Goal: Information Seeking & Learning: Learn about a topic

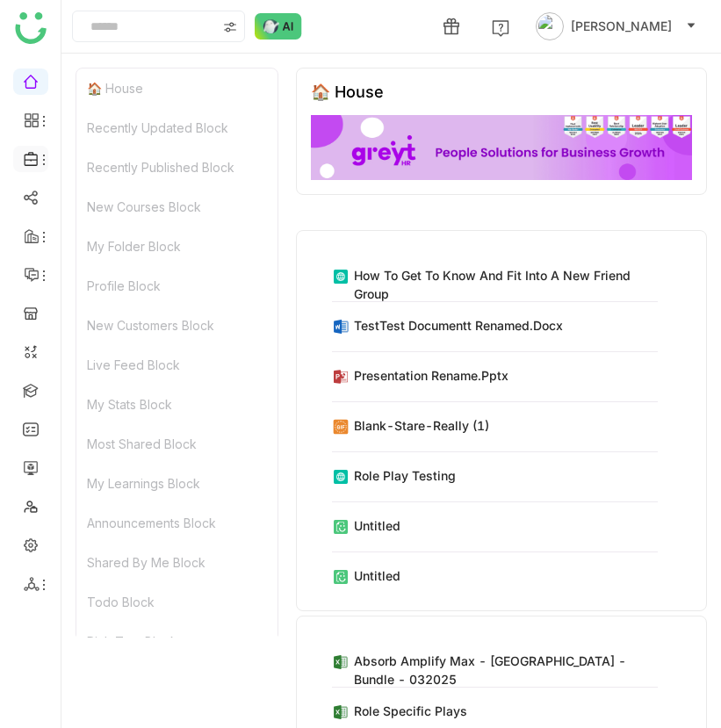
click at [38, 159] on icon at bounding box center [44, 160] width 14 height 14
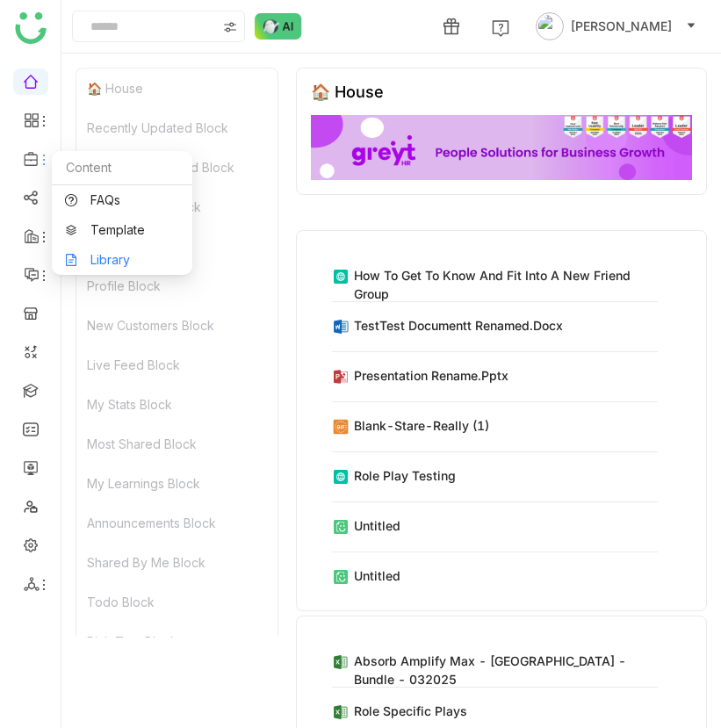
click at [97, 266] on link "Library" at bounding box center [122, 260] width 114 height 12
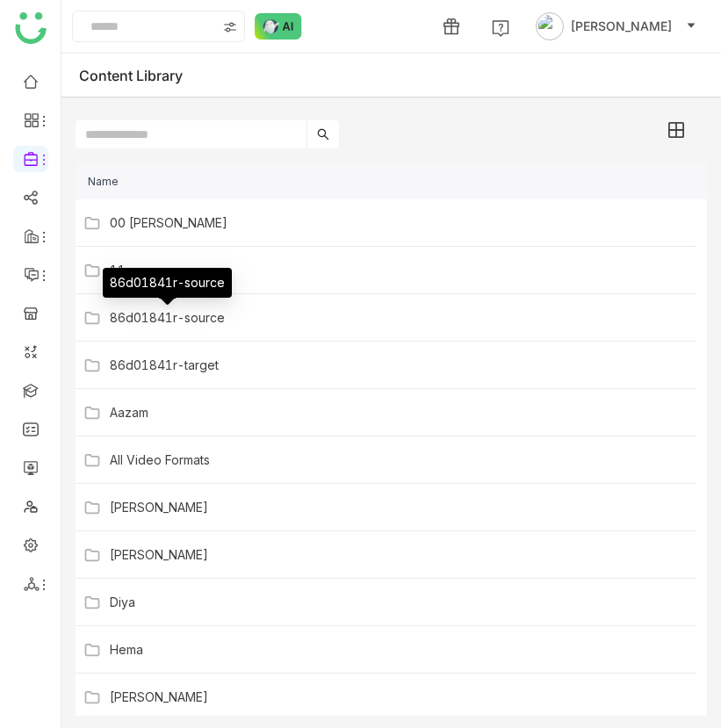
click at [177, 314] on span "86d01841r-source" at bounding box center [167, 317] width 115 height 15
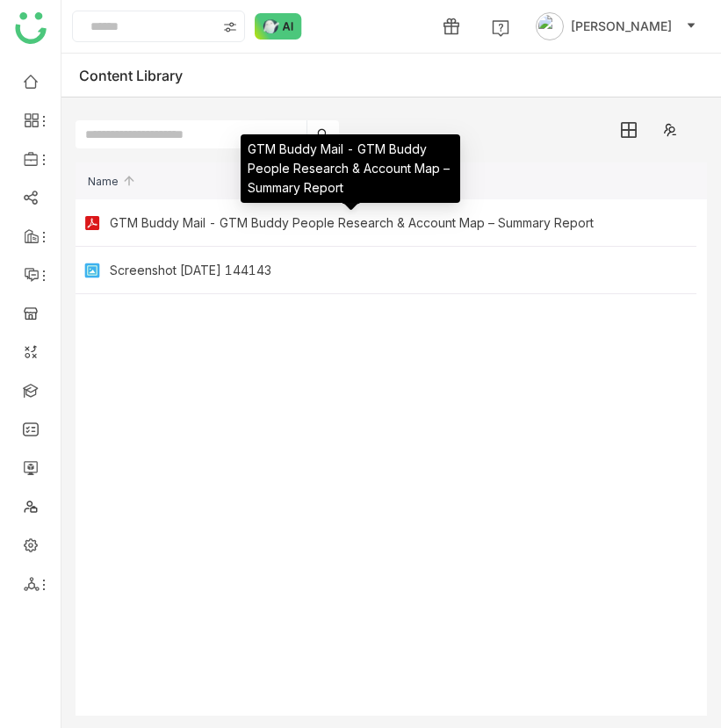
click at [185, 223] on span "GTM Buddy Mail - GTM Buddy People Research & Account Map – Summary Report" at bounding box center [352, 222] width 484 height 15
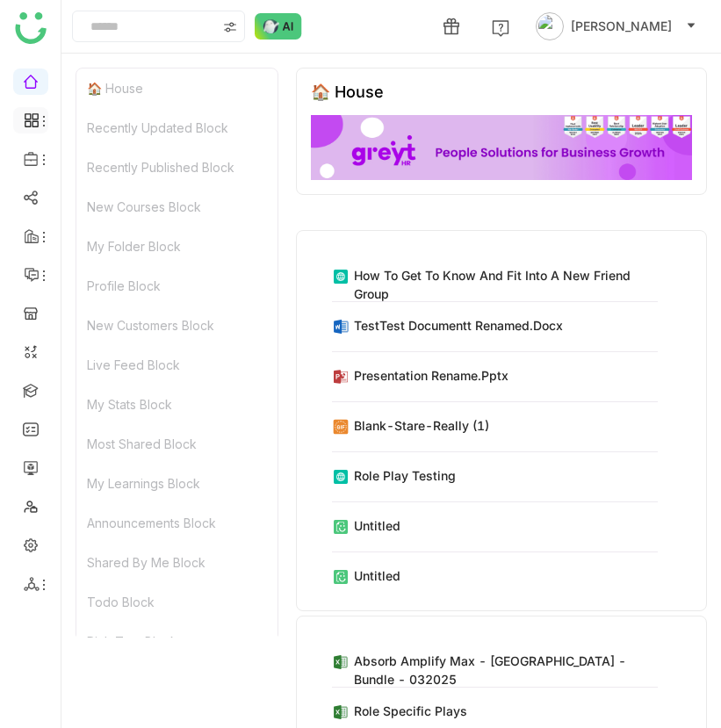
click at [32, 117] on icon at bounding box center [35, 116] width 6 height 6
click at [29, 115] on icon at bounding box center [32, 120] width 16 height 16
click at [47, 114] on icon at bounding box center [44, 121] width 14 height 14
click at [31, 164] on icon at bounding box center [30, 159] width 13 height 14
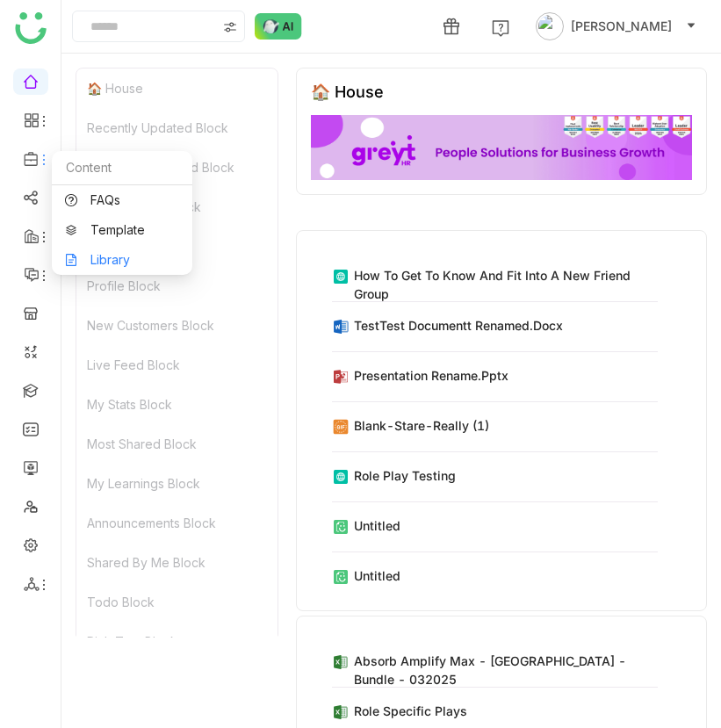
click at [78, 257] on link "Library" at bounding box center [122, 260] width 114 height 12
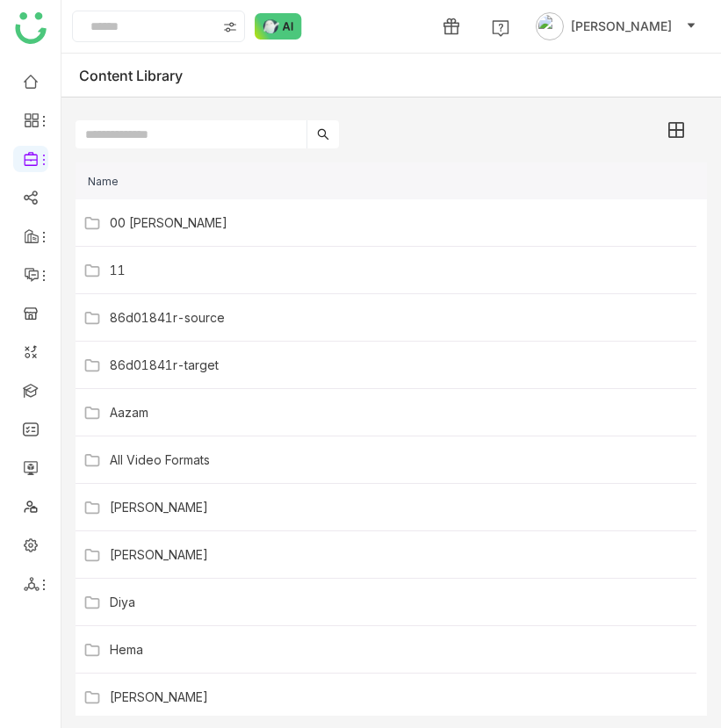
click at [212, 225] on div "00 [PERSON_NAME]" at bounding box center [358, 223] width 550 height 18
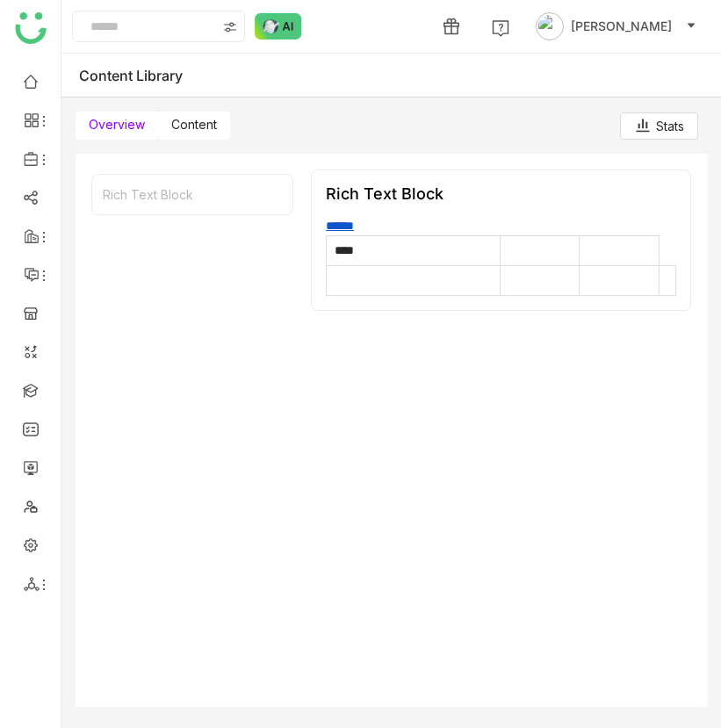
click at [191, 127] on span "Content" at bounding box center [194, 124] width 46 height 15
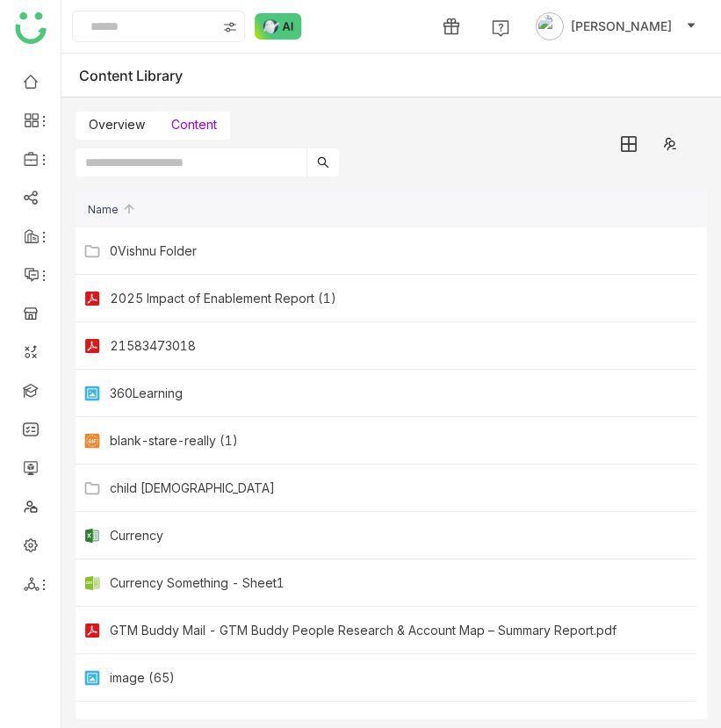
click at [170, 298] on span "2025 Impact of Enablement Report (1)" at bounding box center [223, 298] width 227 height 15
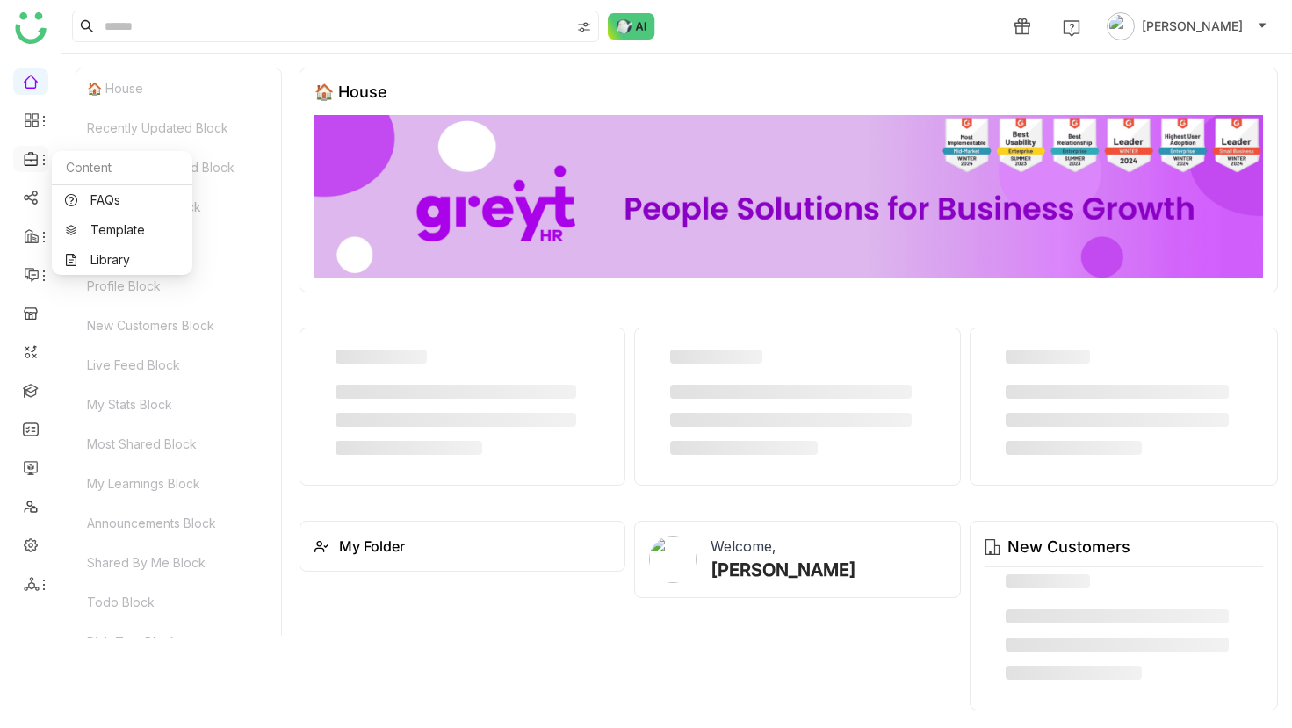
click at [42, 157] on icon at bounding box center [44, 160] width 14 height 14
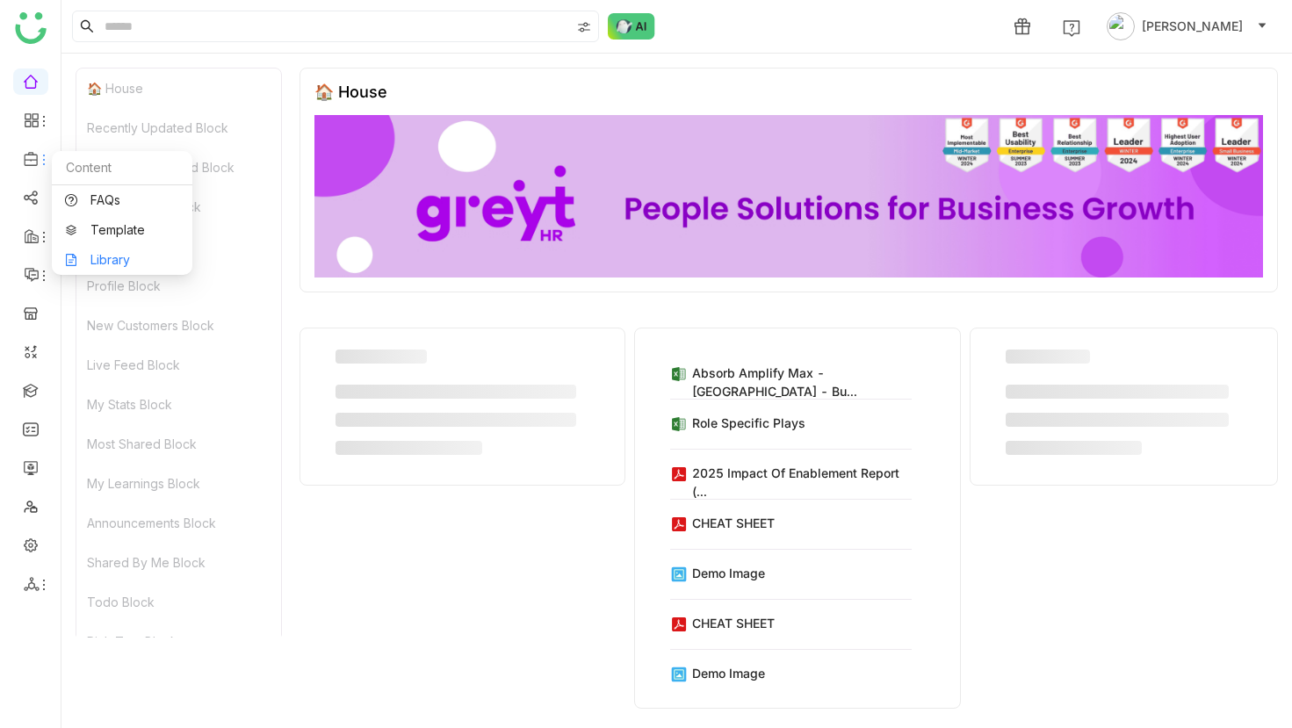
click at [113, 266] on link "Library" at bounding box center [122, 260] width 114 height 12
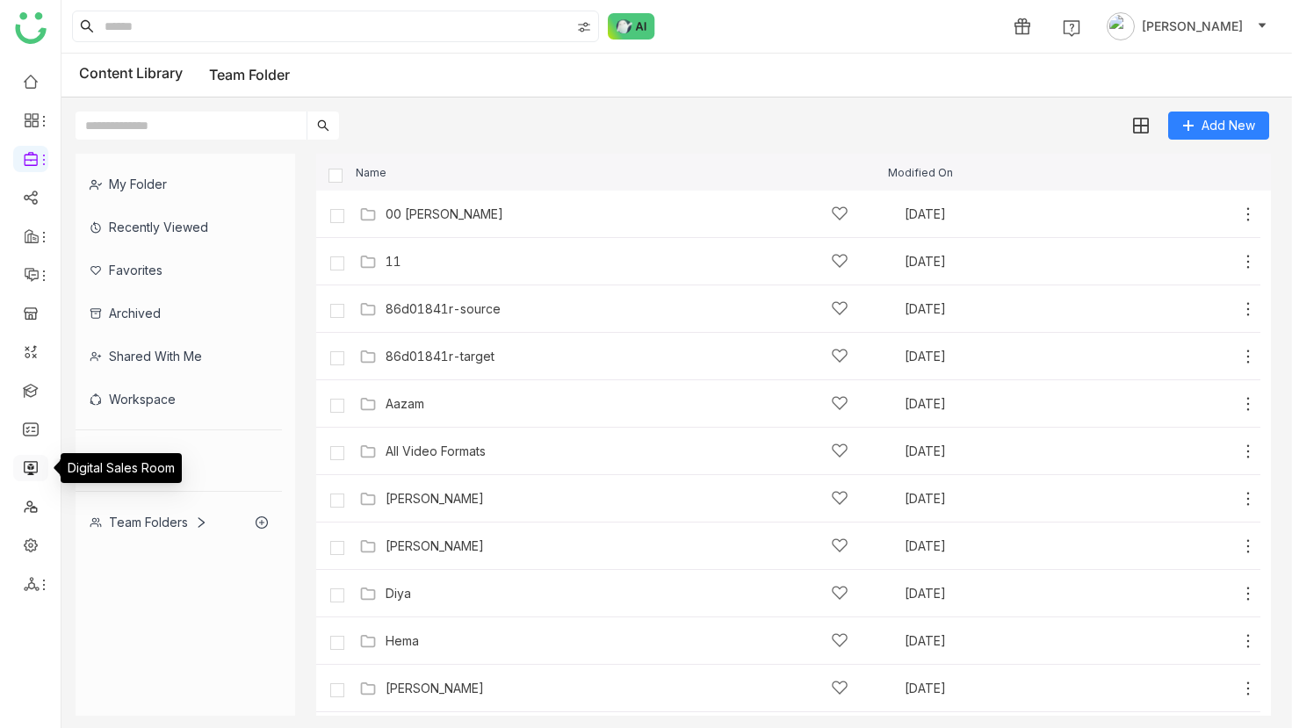
click at [28, 465] on link at bounding box center [31, 466] width 16 height 15
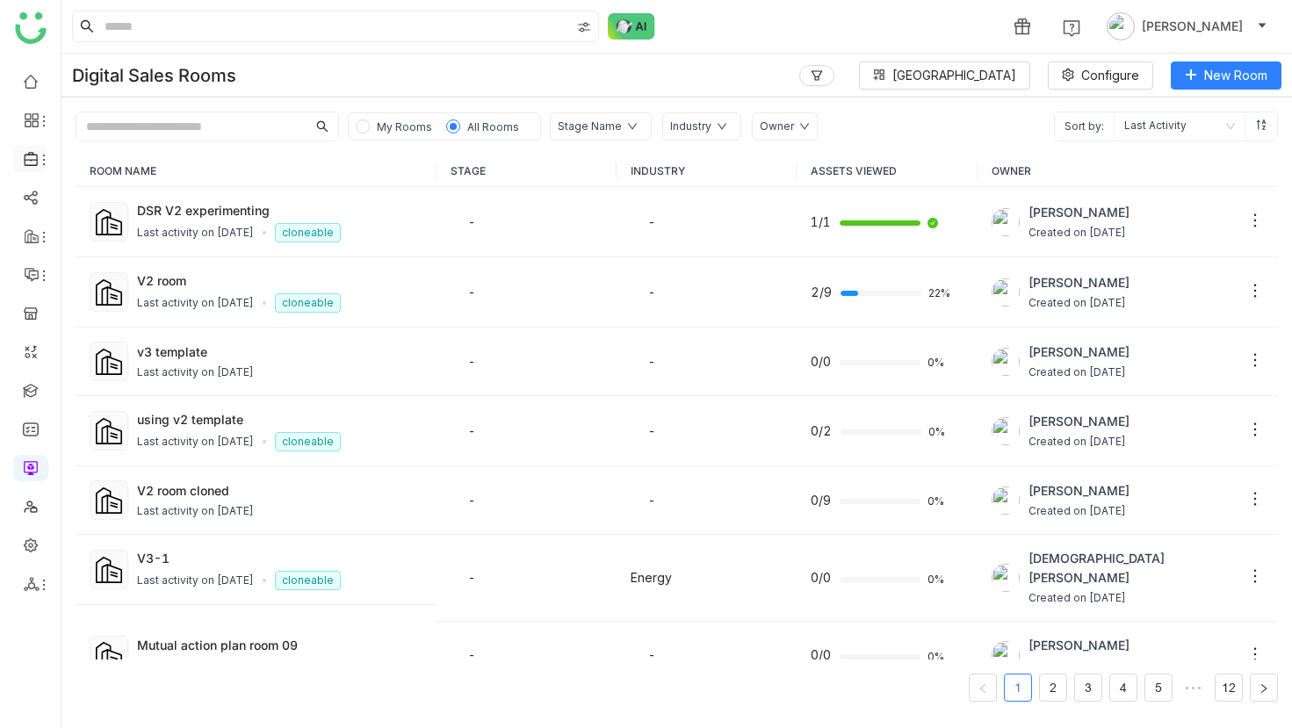
click at [31, 149] on li at bounding box center [30, 159] width 35 height 26
click at [35, 161] on icon at bounding box center [32, 159] width 16 height 16
click at [87, 256] on link "Library" at bounding box center [122, 260] width 114 height 12
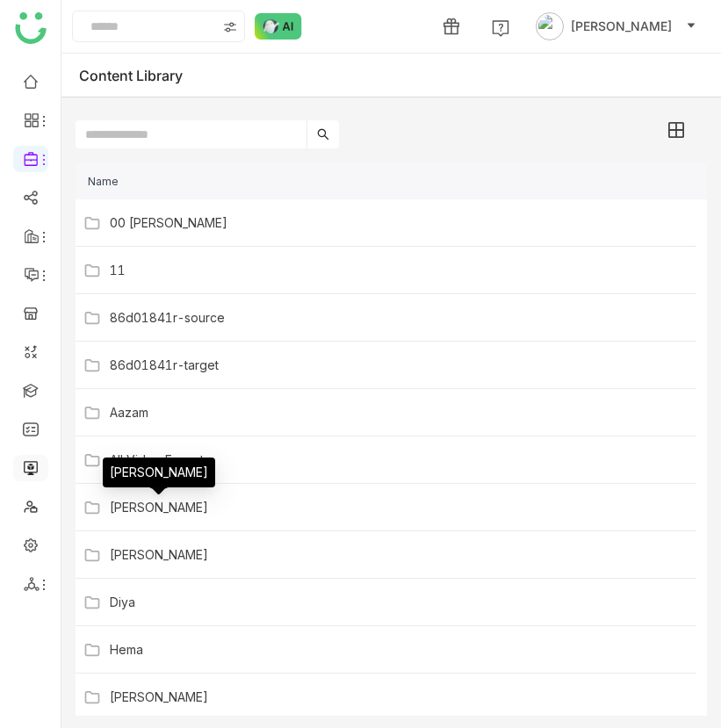
click at [36, 466] on link at bounding box center [31, 466] width 16 height 15
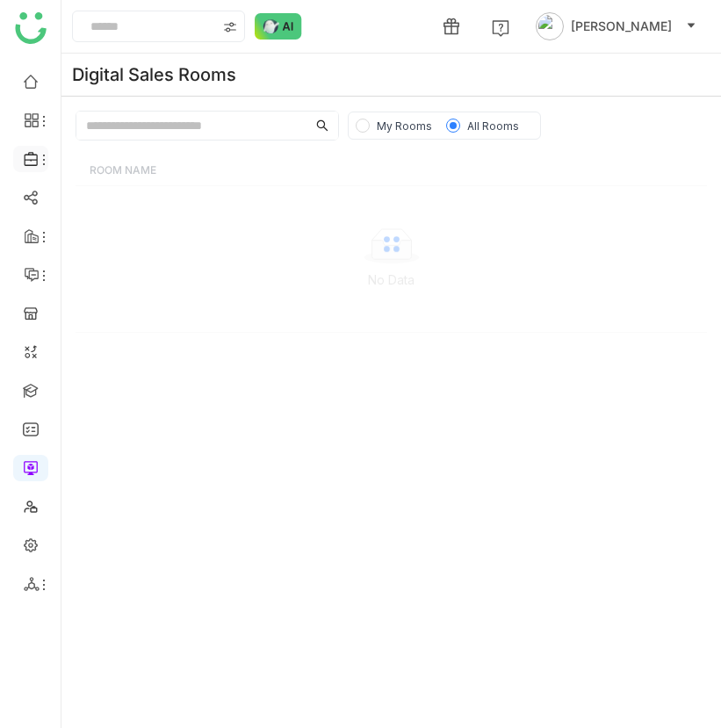
click at [40, 161] on icon at bounding box center [44, 160] width 14 height 14
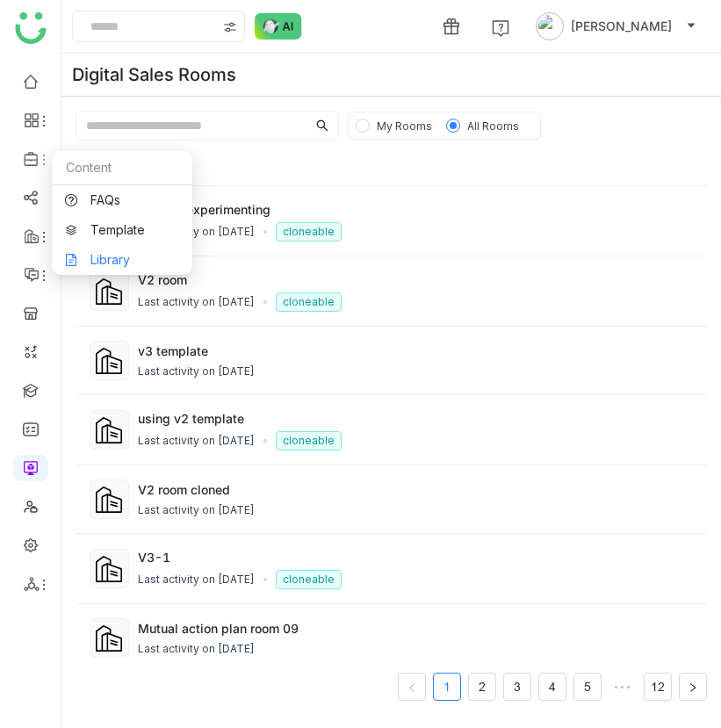
click at [82, 265] on link "Library" at bounding box center [122, 260] width 114 height 12
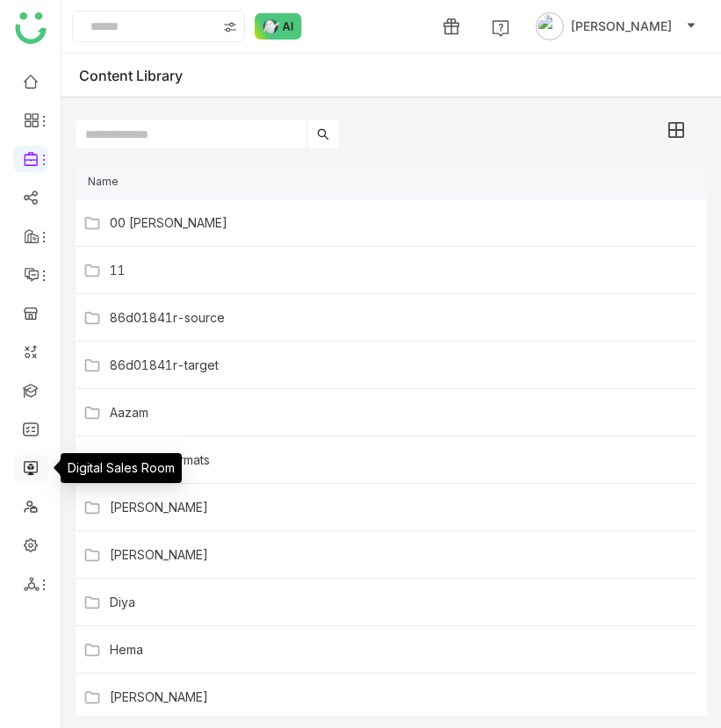
click at [32, 472] on link at bounding box center [31, 466] width 16 height 15
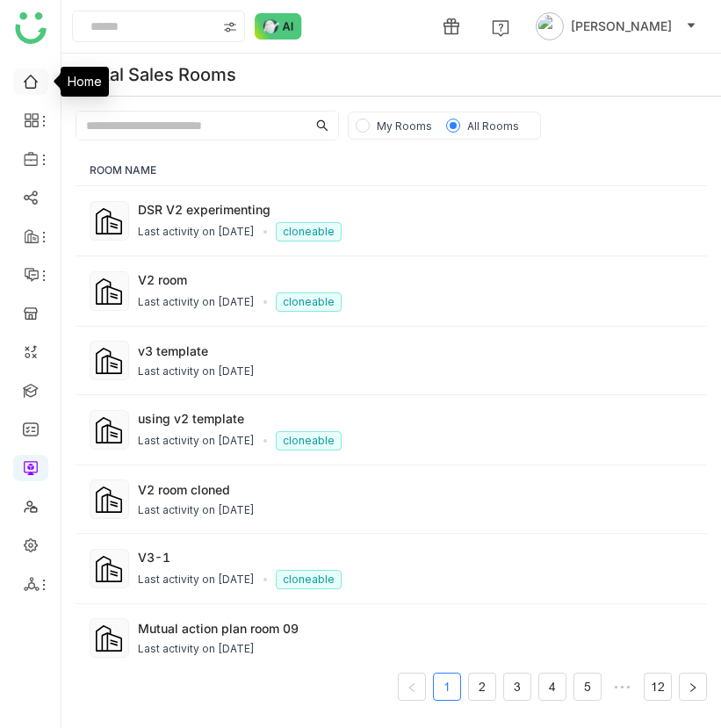
click at [23, 73] on link at bounding box center [31, 80] width 16 height 15
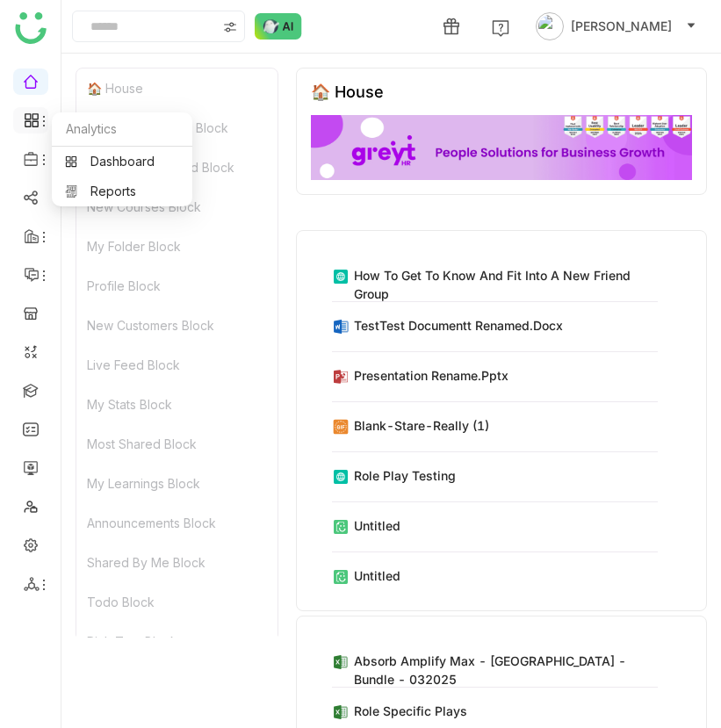
click at [38, 120] on icon at bounding box center [44, 121] width 14 height 14
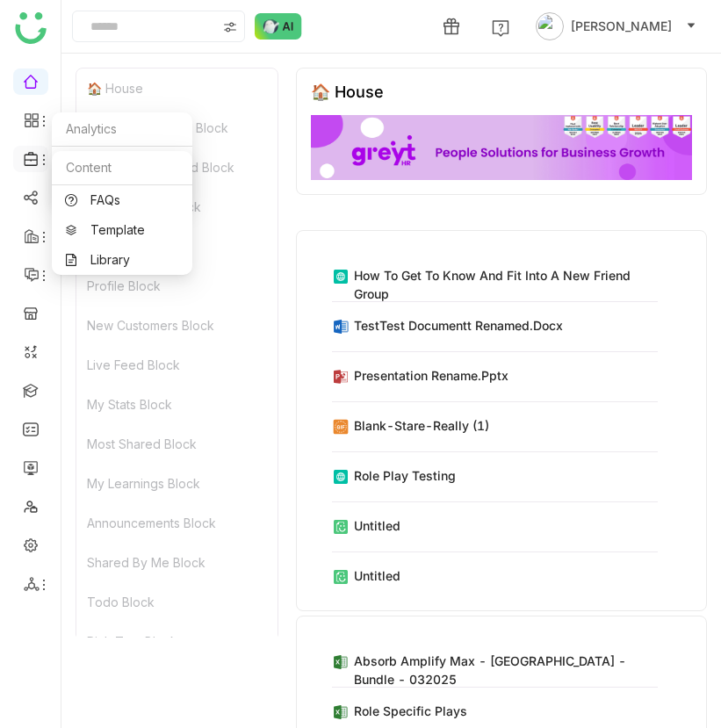
click at [34, 159] on icon at bounding box center [30, 159] width 13 height 14
click at [121, 256] on link "Library" at bounding box center [122, 260] width 114 height 12
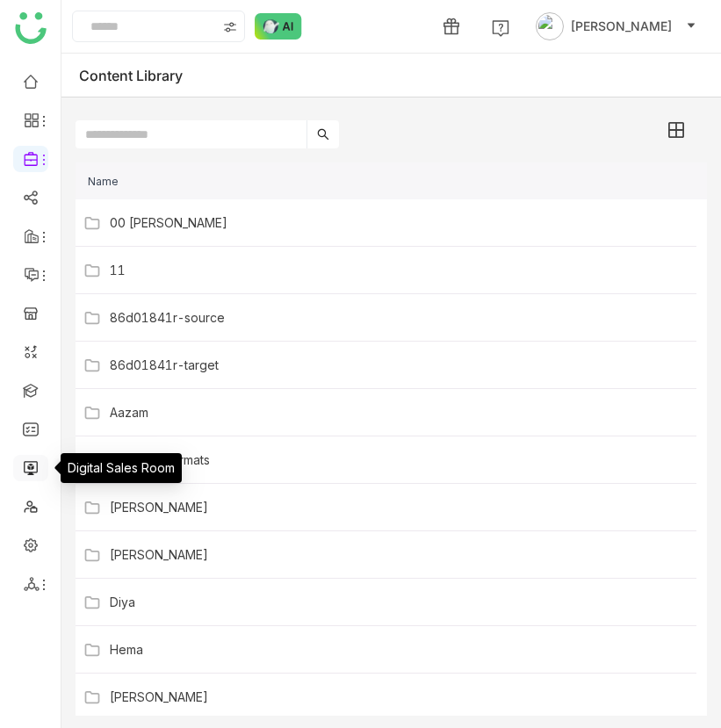
click at [32, 470] on link at bounding box center [31, 466] width 16 height 15
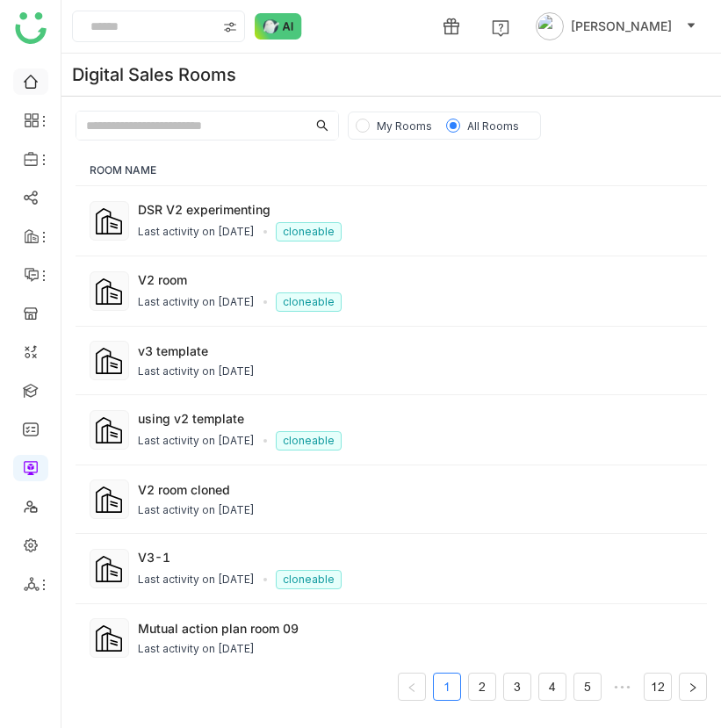
click at [29, 86] on link at bounding box center [31, 80] width 16 height 15
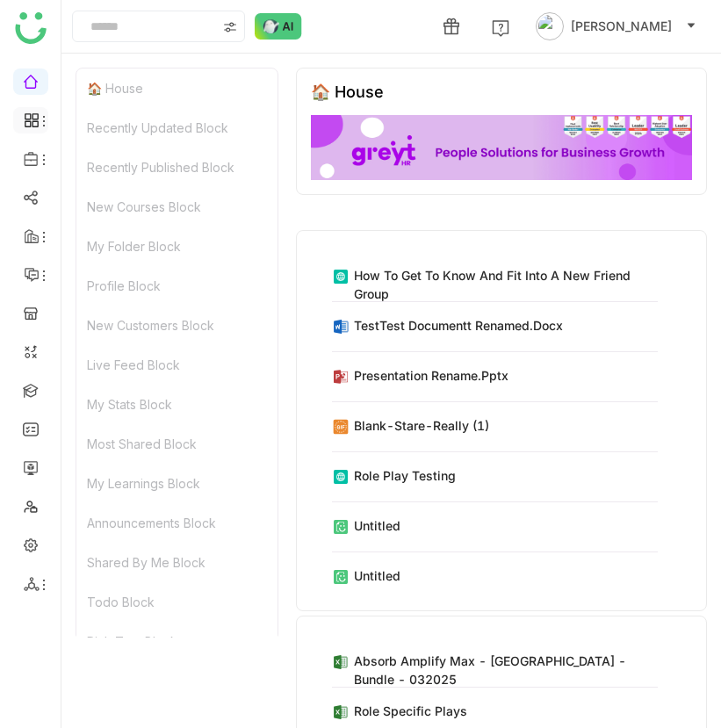
click at [45, 120] on icon at bounding box center [44, 121] width 14 height 14
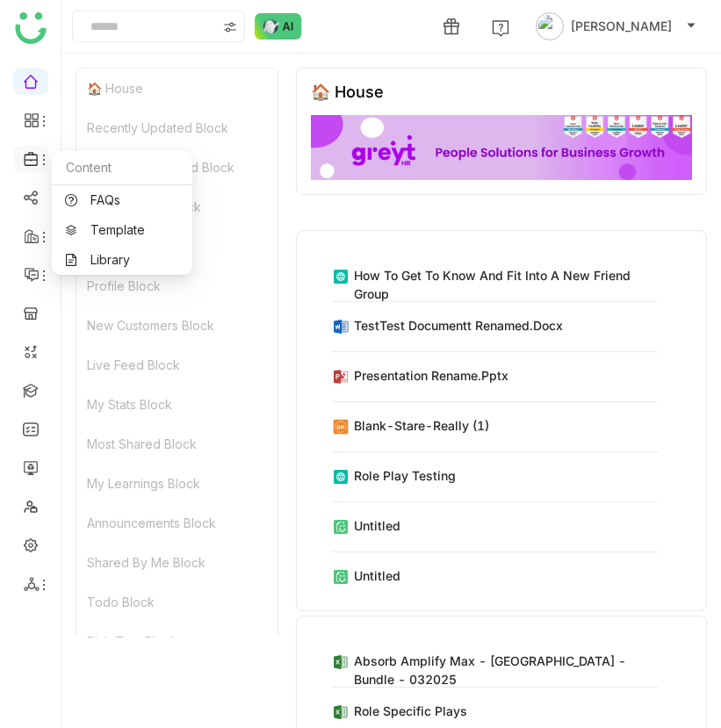
click at [34, 161] on icon at bounding box center [32, 159] width 16 height 16
click at [86, 235] on link "Template" at bounding box center [122, 230] width 114 height 12
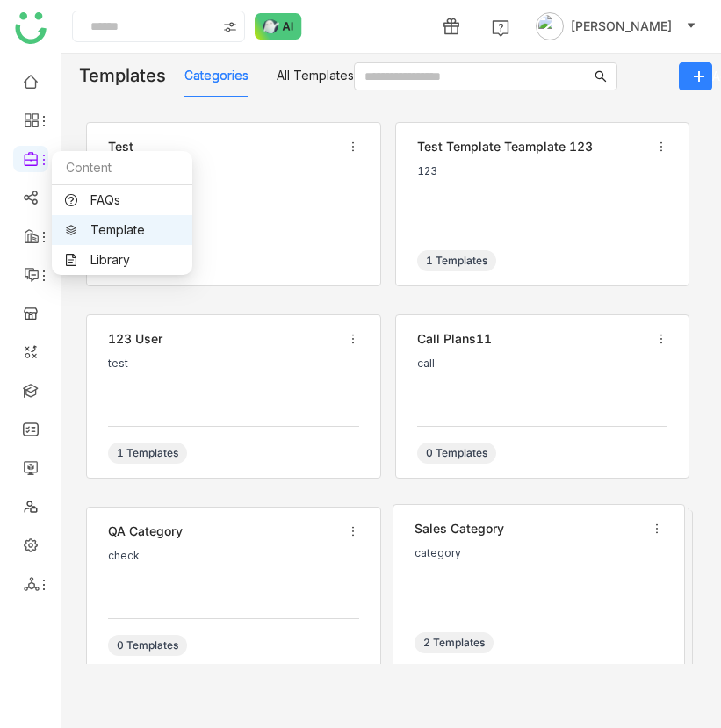
click at [109, 230] on link "Template" at bounding box center [122, 230] width 114 height 12
